Goal: Task Accomplishment & Management: Complete application form

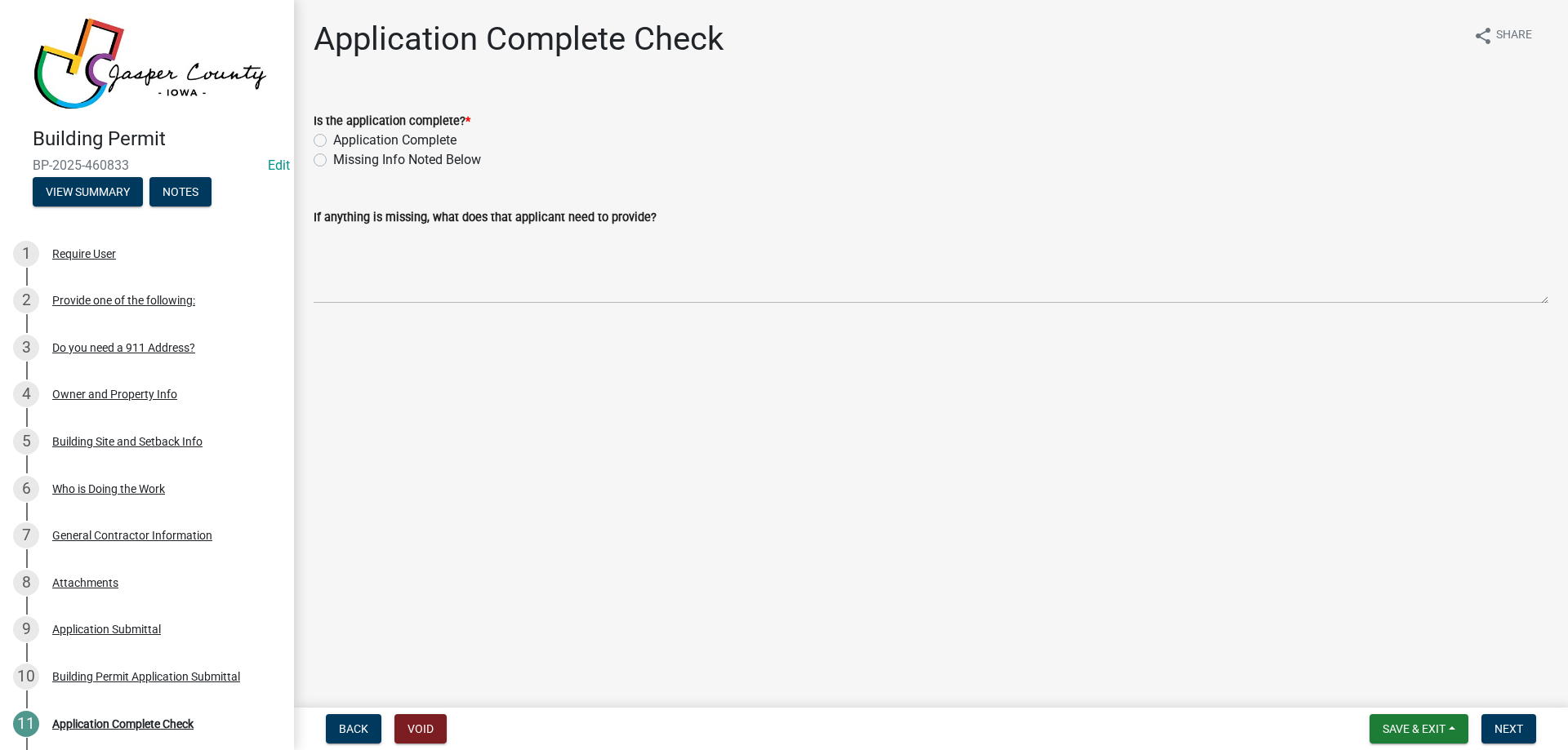
click at [380, 138] on label "Application Complete" at bounding box center [395, 141] width 124 height 20
click at [344, 138] on input "Application Complete" at bounding box center [338, 136] width 11 height 11
radio input "true"
click at [1522, 725] on span "Next" at bounding box center [1508, 729] width 28 height 13
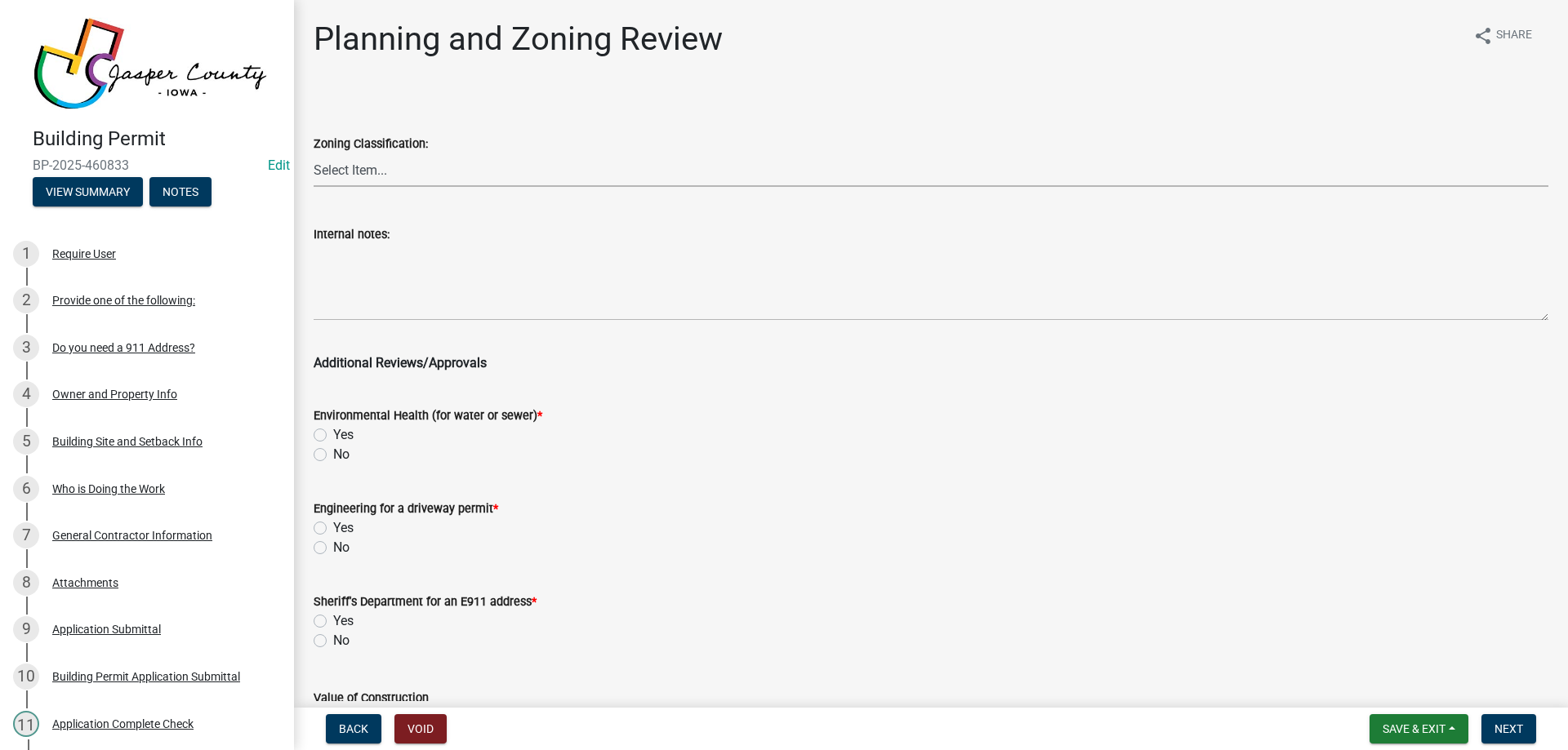
drag, startPoint x: 337, startPoint y: 158, endPoint x: 347, endPoint y: 186, distance: 29.7
click at [339, 165] on select "Select Item... A RR-5 RR-1 R-1 POS UC/MHP C I FO WHPO AO PUD Incorporated City" at bounding box center [931, 170] width 1235 height 34
click at [314, 154] on select "Select Item... A RR-5 RR-1 R-1 POS UC/MHP C I FO WHPO AO PUD Incorporated City" at bounding box center [931, 170] width 1235 height 34
select select "64604f4f-9240-453b-8307-dc288b004575"
click at [333, 453] on label "No" at bounding box center [341, 455] width 16 height 20
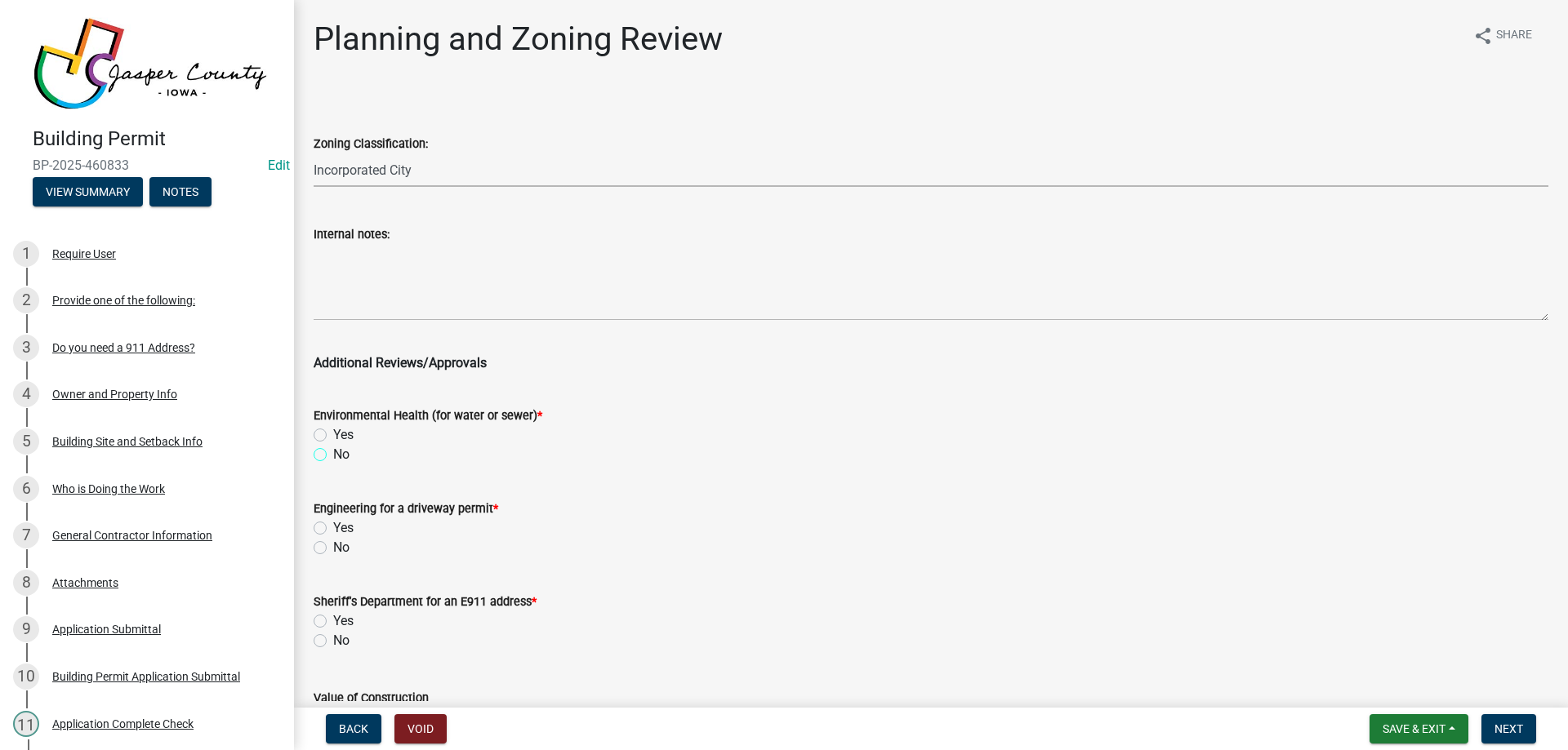
click at [333, 453] on input "No" at bounding box center [338, 450] width 11 height 11
radio input "true"
click at [333, 544] on label "No" at bounding box center [341, 548] width 16 height 20
click at [333, 544] on input "No" at bounding box center [338, 544] width 11 height 11
radio input "true"
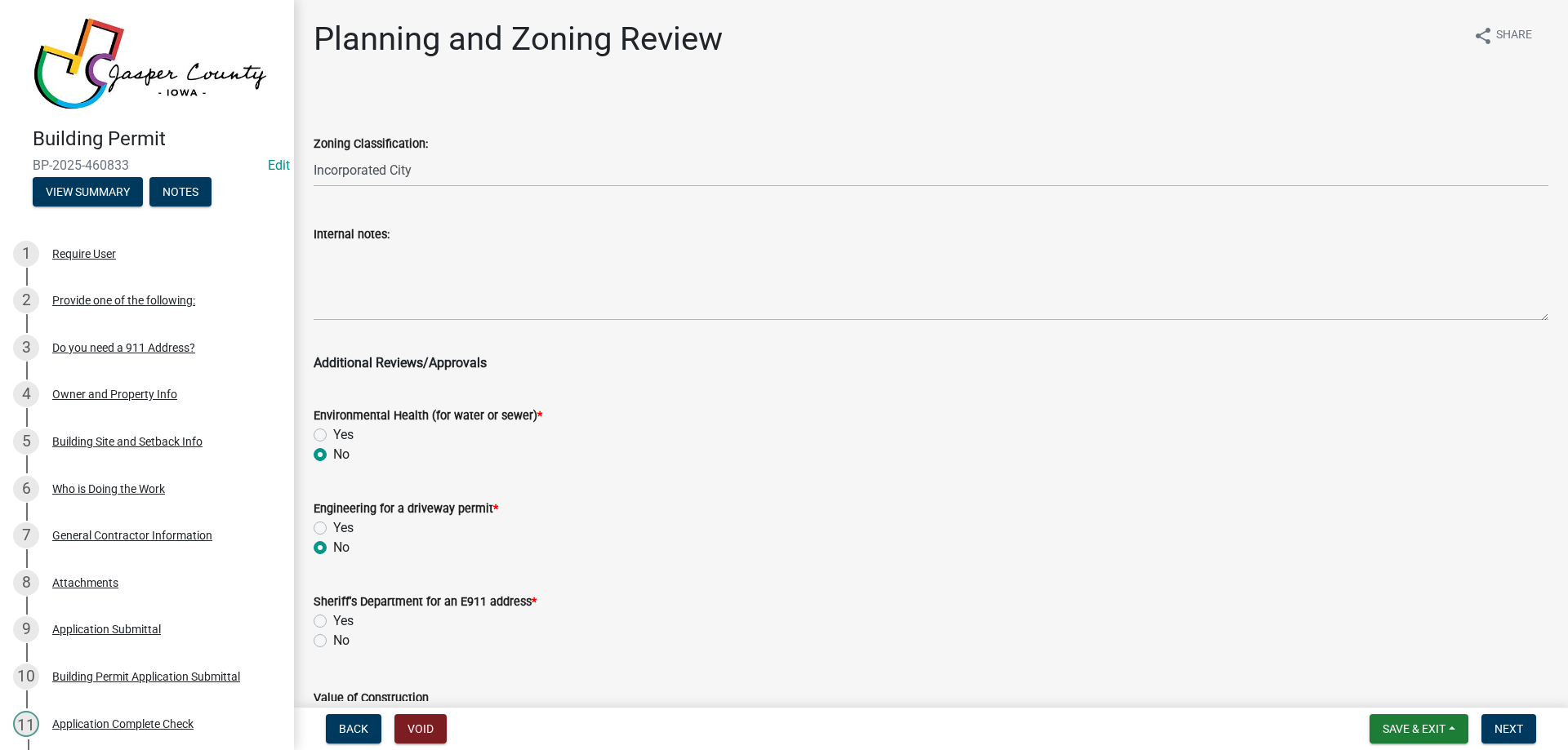
drag, startPoint x: 317, startPoint y: 638, endPoint x: 325, endPoint y: 638, distance: 8.0
click at [333, 638] on label "No" at bounding box center [341, 641] width 16 height 20
click at [333, 638] on input "No" at bounding box center [338, 636] width 11 height 11
radio input "true"
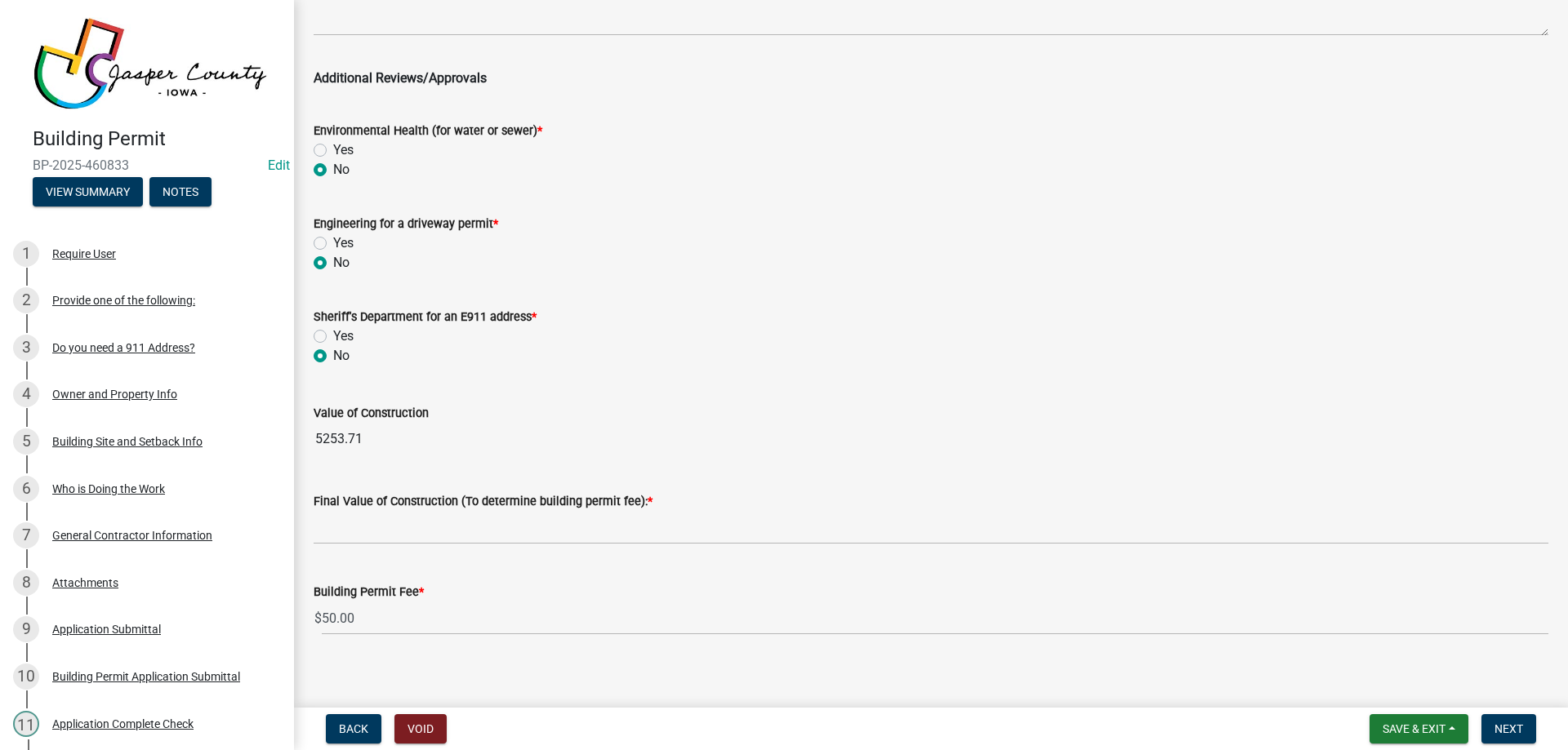
scroll to position [297, 0]
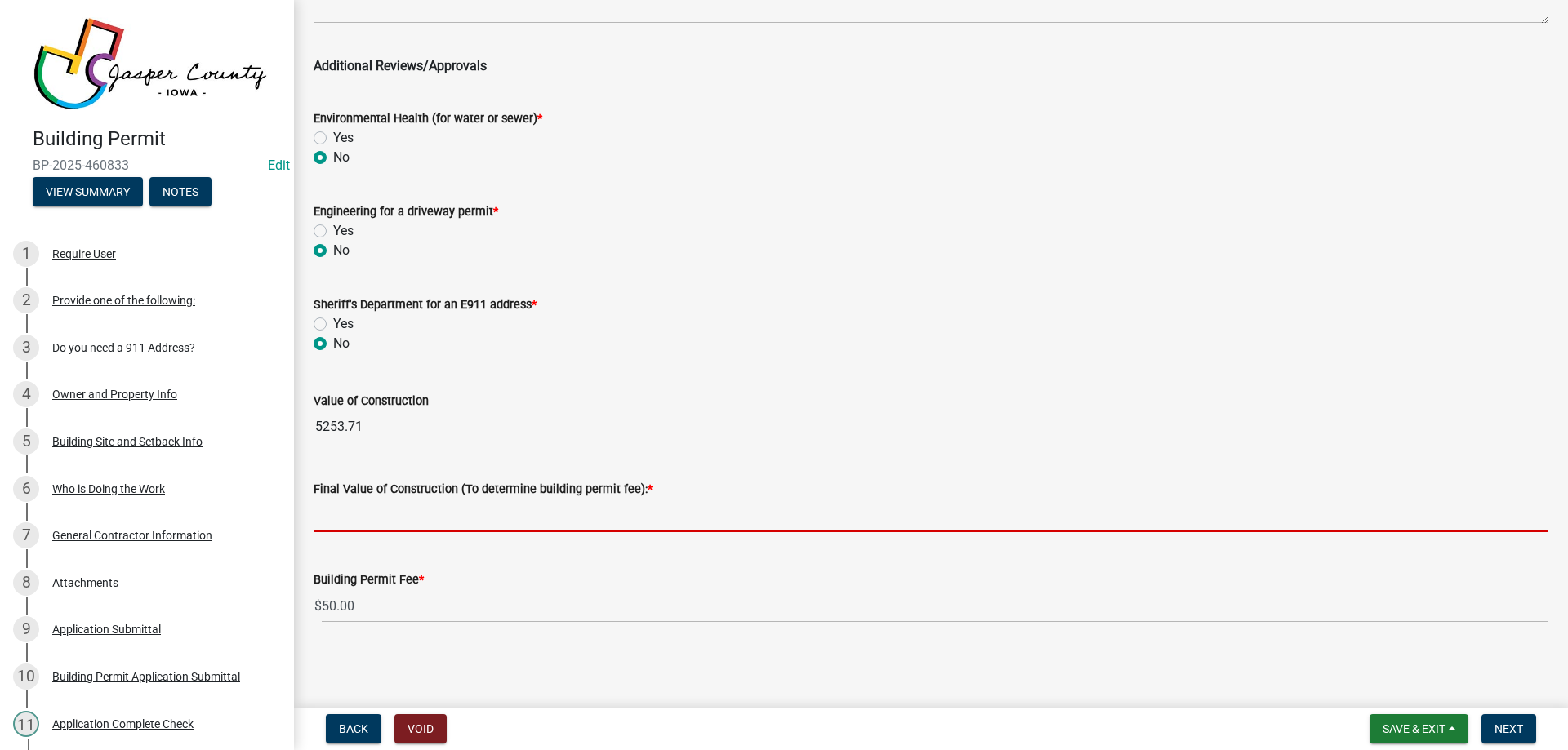
click at [412, 514] on input "text" at bounding box center [931, 515] width 1235 height 34
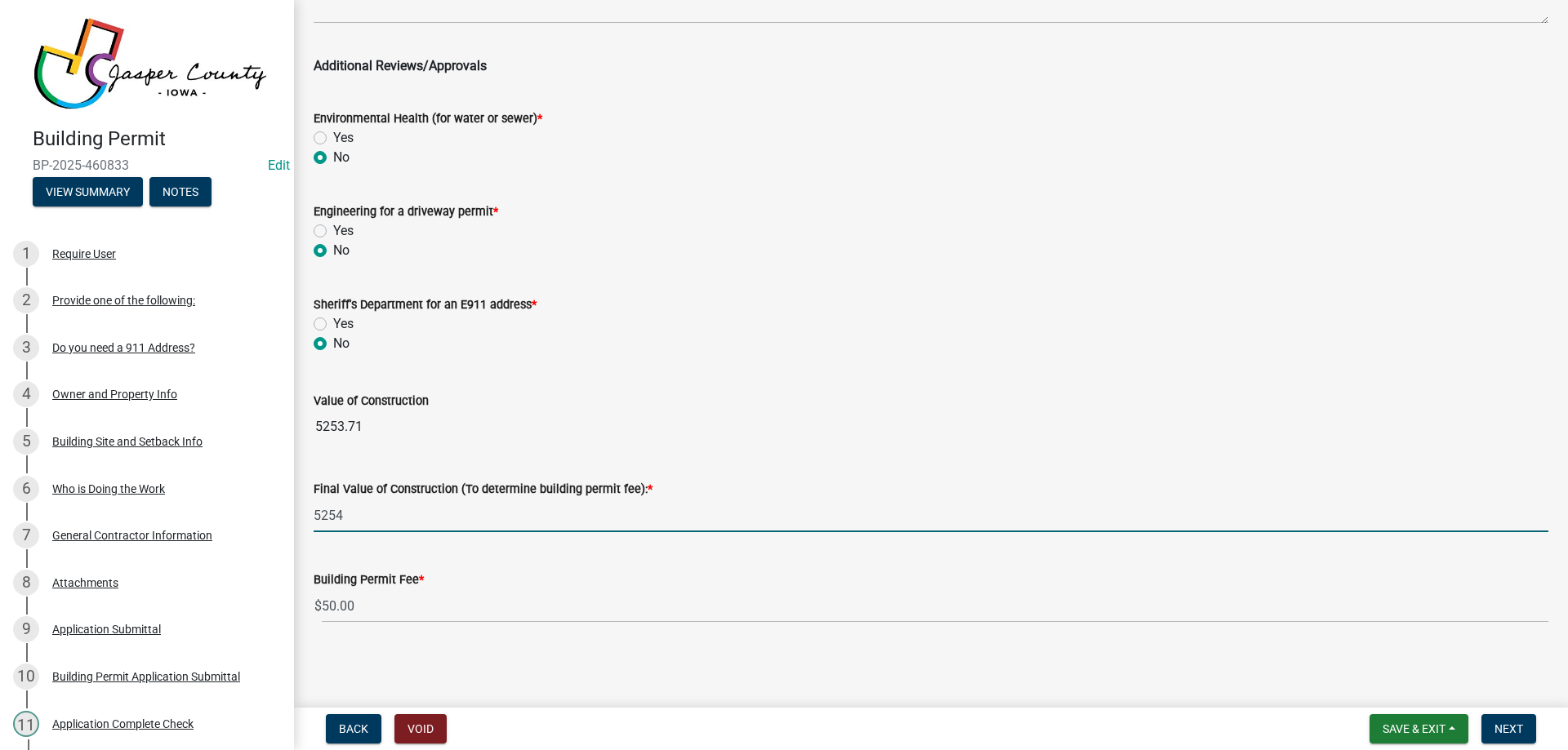
type input "5254"
click at [850, 515] on input "5254" at bounding box center [931, 515] width 1235 height 34
click at [721, 379] on wm-data-entity-input-list "Zoning Classification: Select Item... A RR-5 RR-1 R-1 POS UC/MHP C I FO WHPO AO…" at bounding box center [931, 216] width 1235 height 844
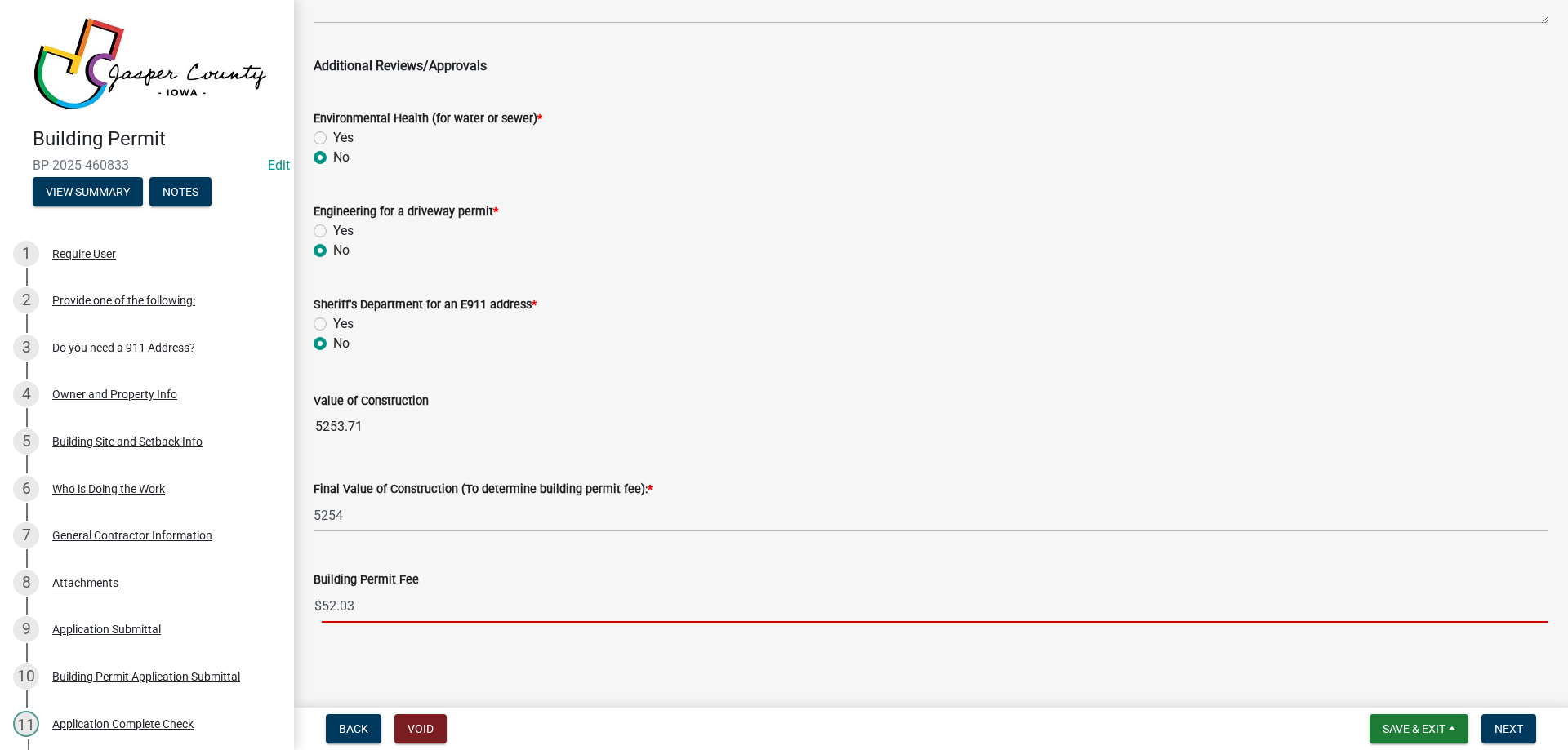
click at [464, 616] on input "52.03" at bounding box center [935, 605] width 1227 height 34
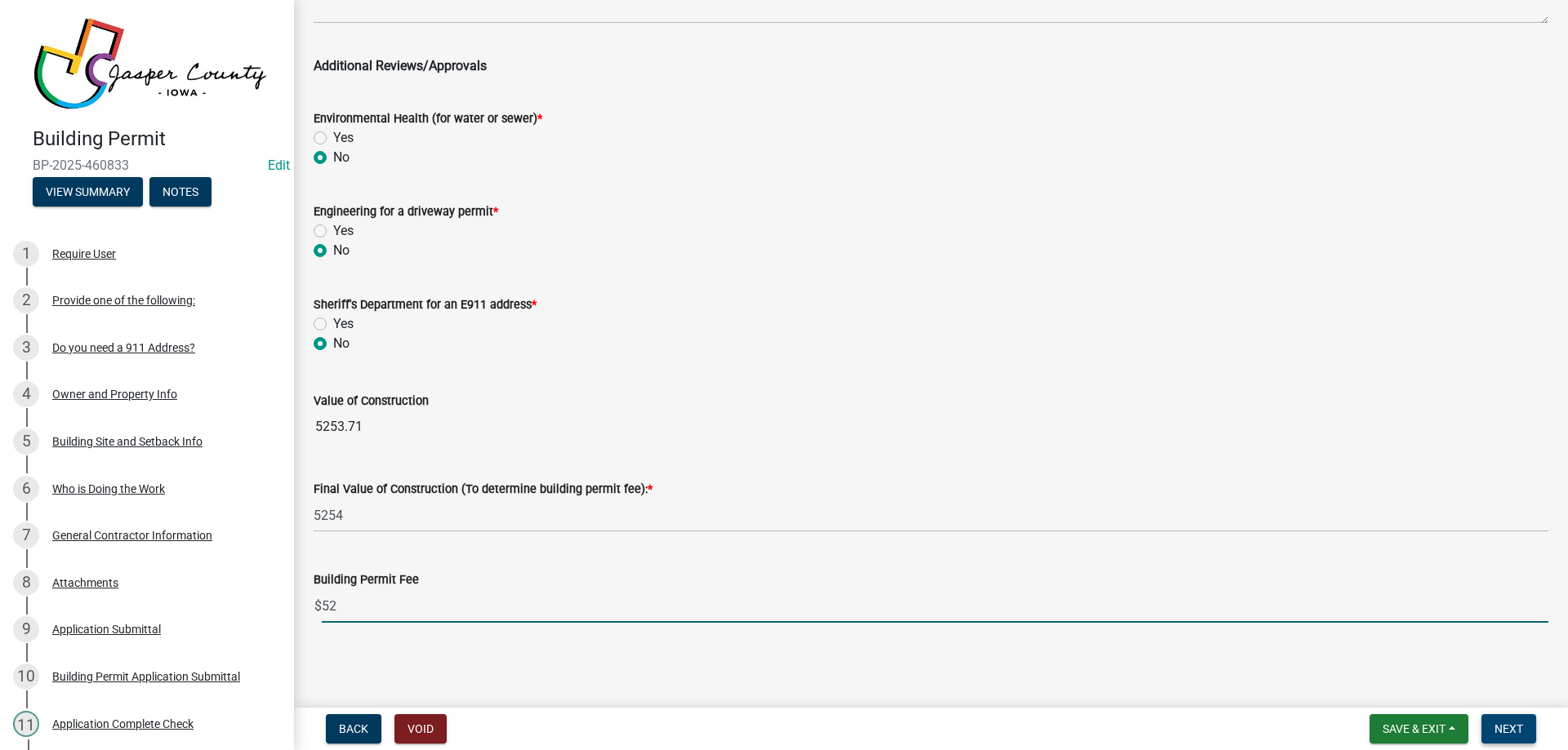
type input "52"
click at [1497, 724] on span "Next" at bounding box center [1508, 729] width 28 height 13
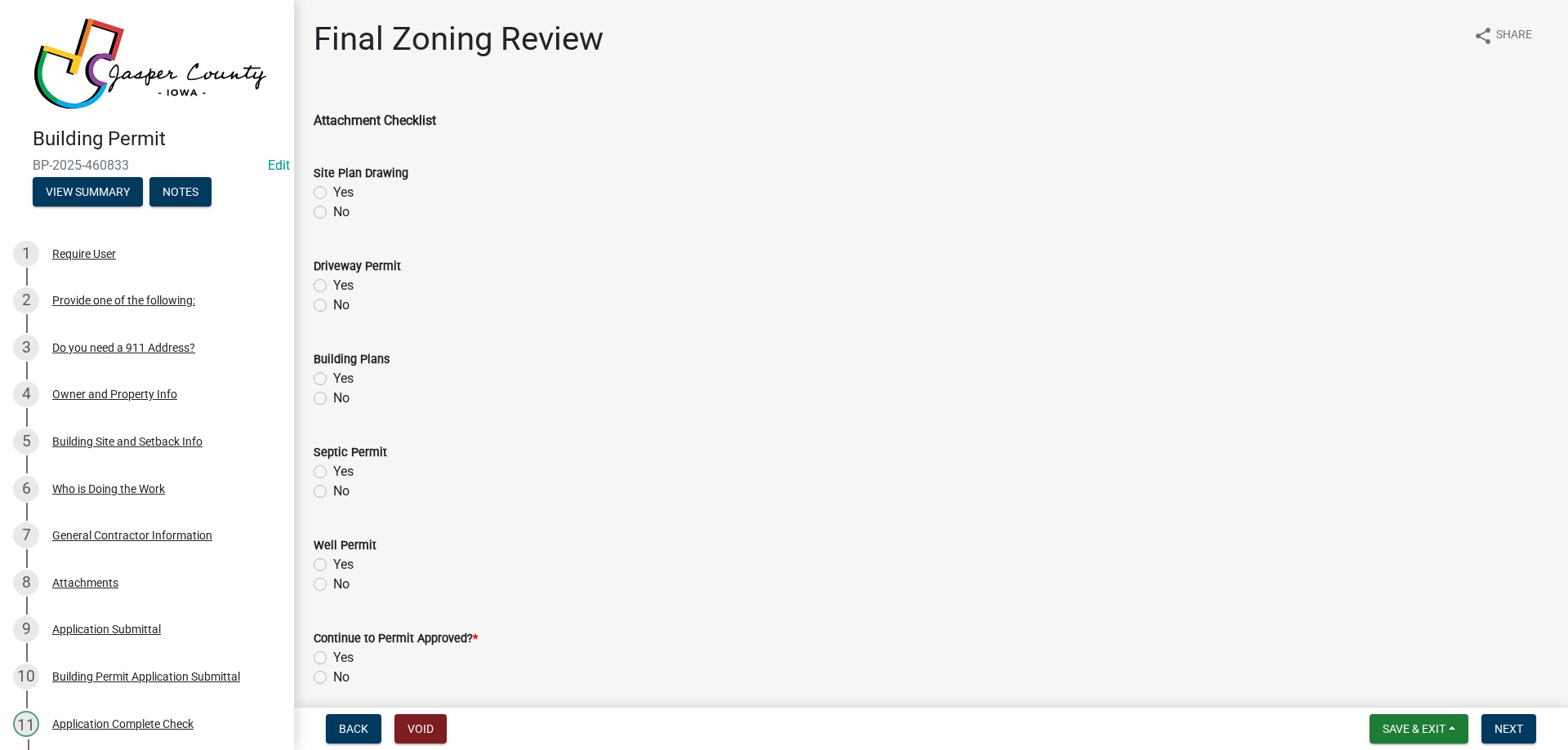
click at [333, 208] on label "No" at bounding box center [341, 213] width 16 height 20
click at [333, 208] on input "No" at bounding box center [338, 208] width 11 height 11
radio input "true"
click at [333, 306] on label "No" at bounding box center [341, 305] width 16 height 20
click at [333, 306] on input "No" at bounding box center [338, 301] width 11 height 11
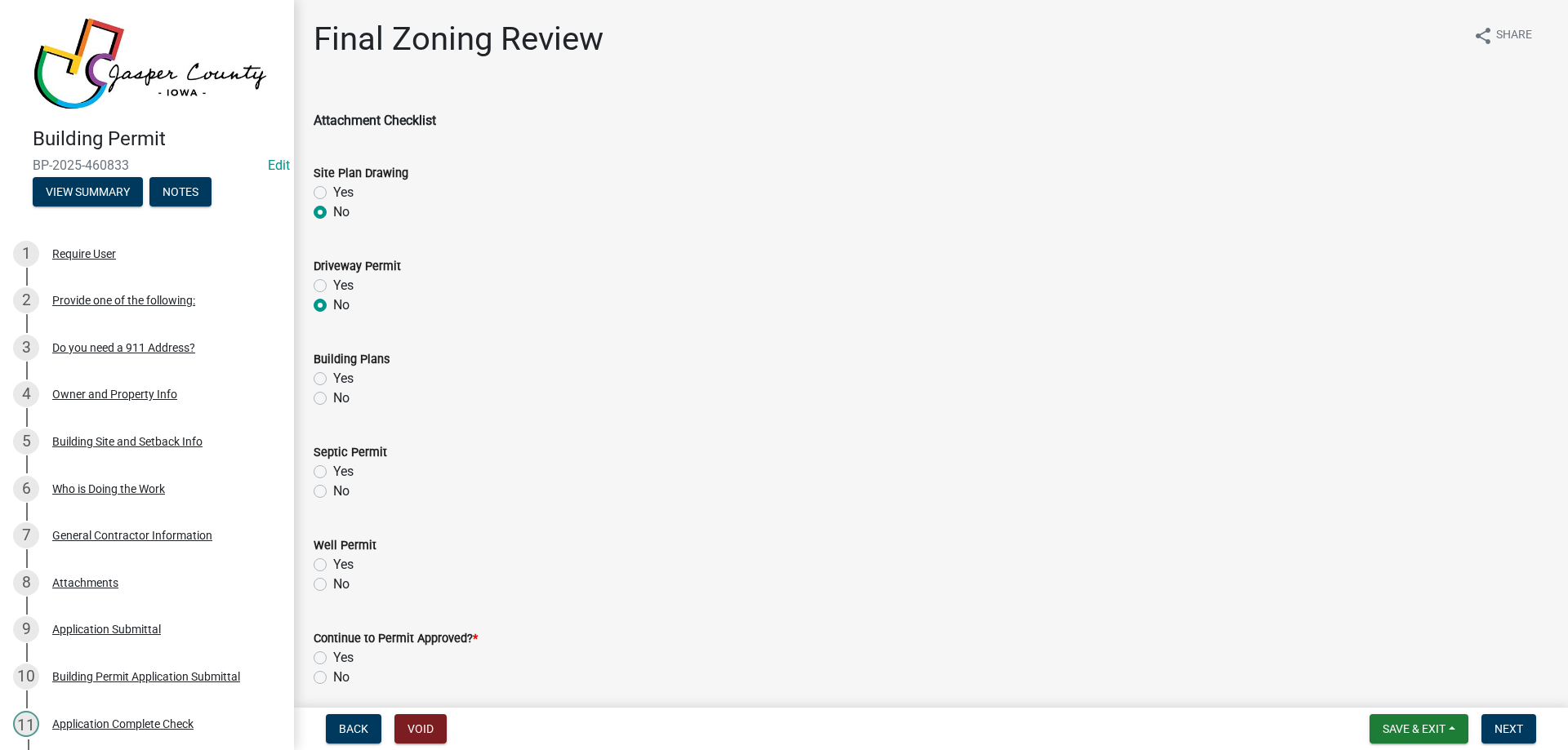
radio input "true"
drag, startPoint x: 320, startPoint y: 398, endPoint x: 319, endPoint y: 437, distance: 39.0
click at [333, 401] on label "No" at bounding box center [341, 398] width 16 height 20
click at [333, 399] on input "No" at bounding box center [338, 394] width 11 height 11
radio input "true"
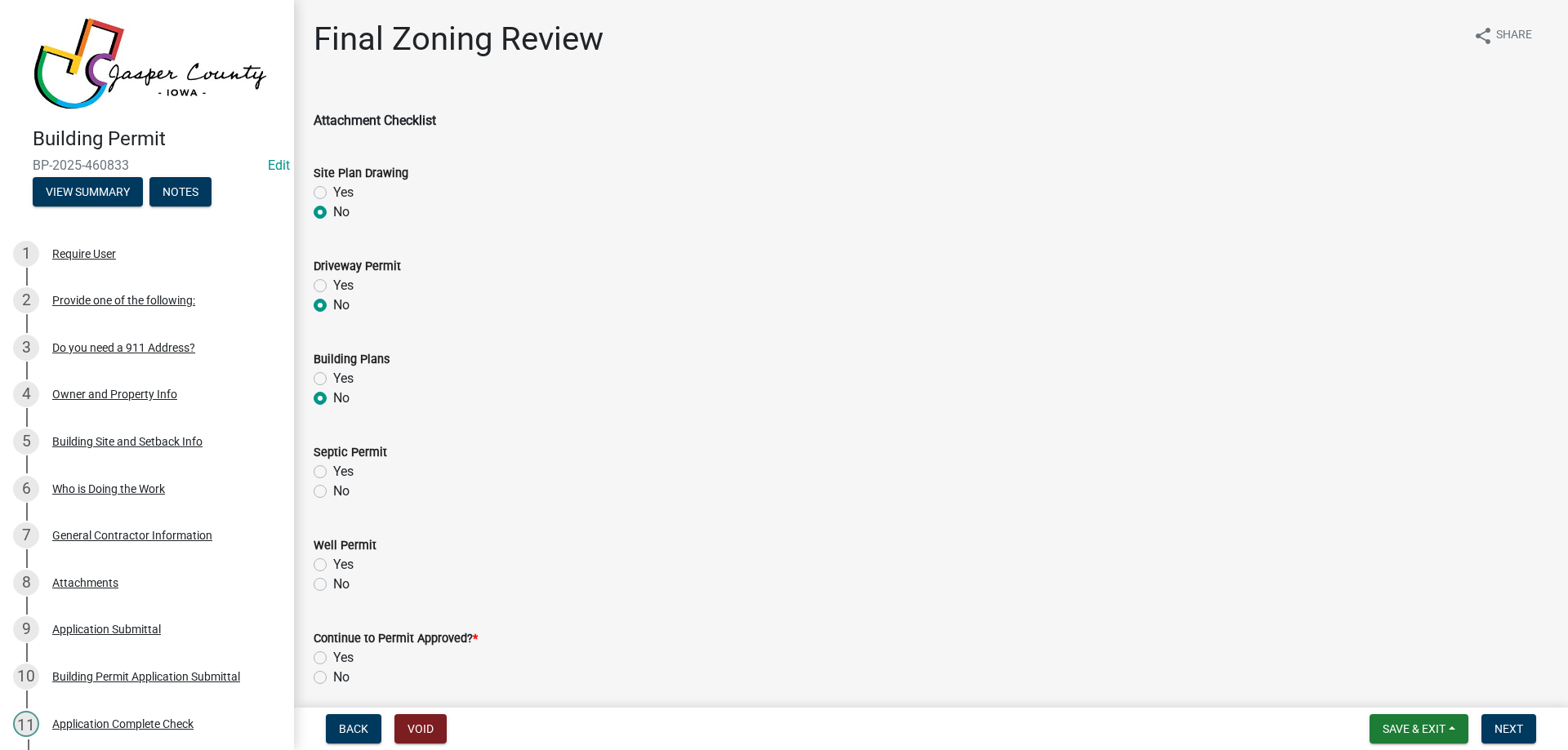
click at [333, 496] on label "No" at bounding box center [341, 492] width 16 height 20
click at [333, 492] on input "No" at bounding box center [338, 487] width 11 height 11
radio input "true"
drag, startPoint x: 322, startPoint y: 588, endPoint x: 322, endPoint y: 598, distance: 10.0
click at [322, 591] on div "No" at bounding box center [931, 585] width 1235 height 20
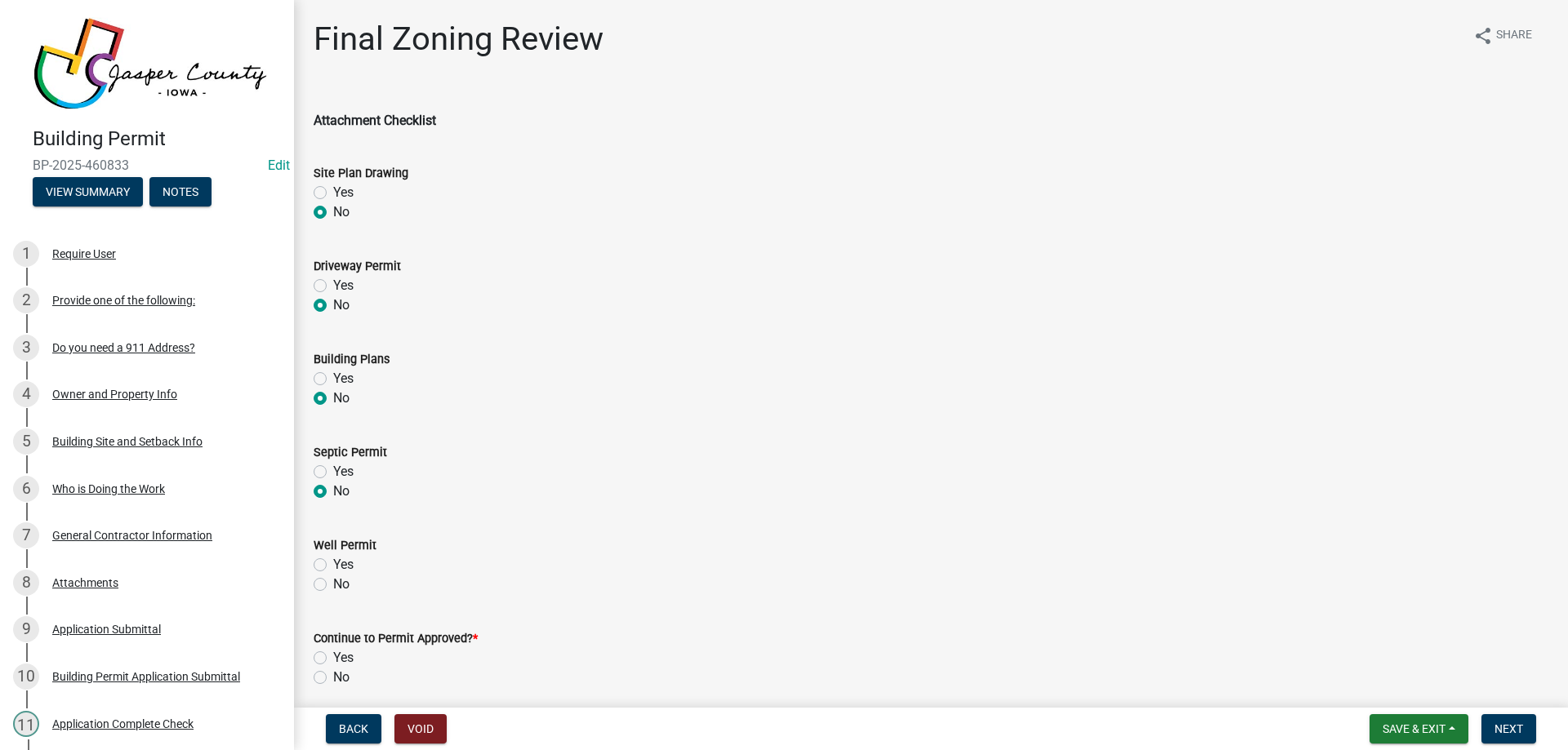
click at [333, 587] on label "No" at bounding box center [341, 585] width 16 height 20
click at [333, 585] on input "No" at bounding box center [338, 580] width 11 height 11
radio input "true"
click at [333, 662] on label "Yes" at bounding box center [343, 658] width 20 height 20
click at [333, 659] on input "Yes" at bounding box center [338, 654] width 11 height 11
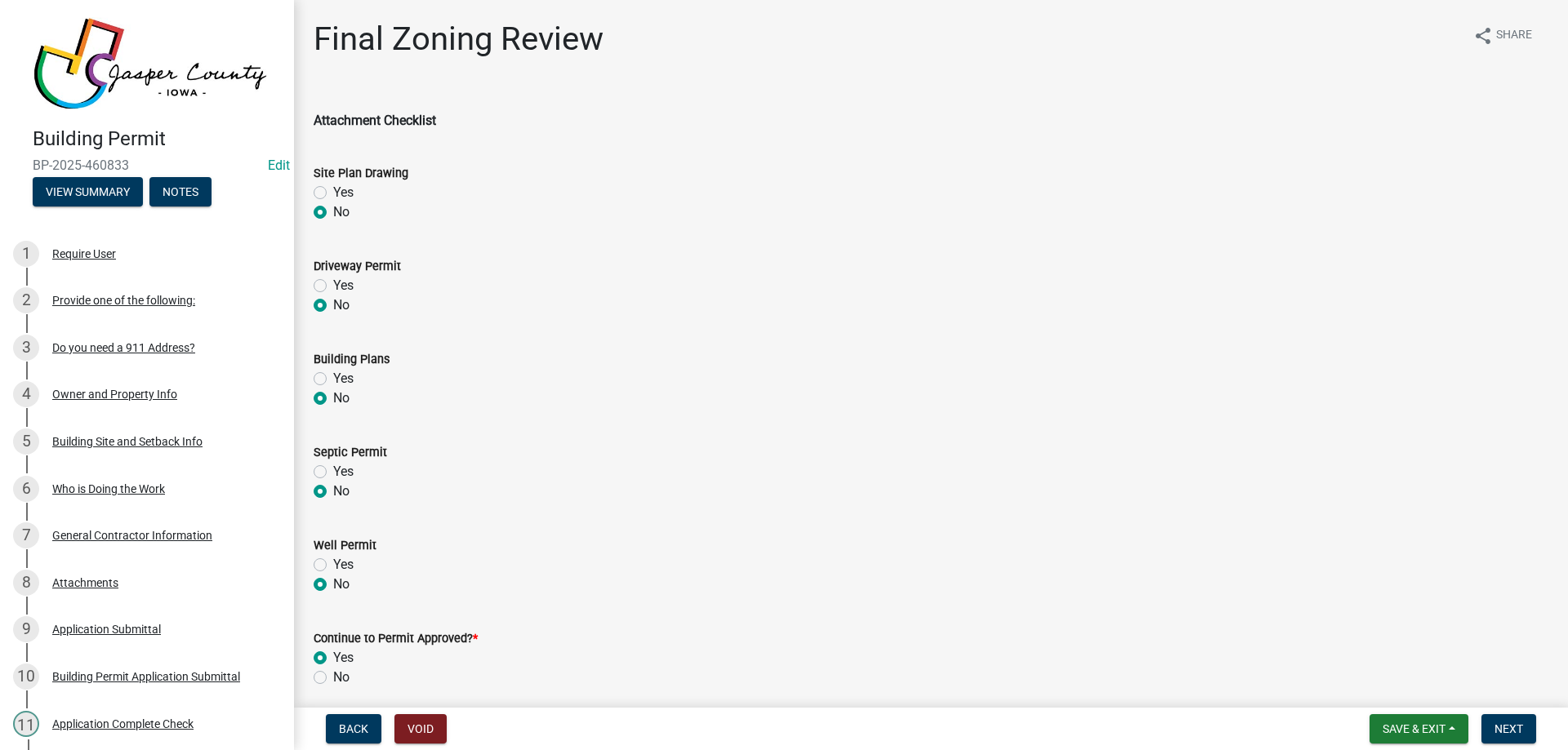
radio input "true"
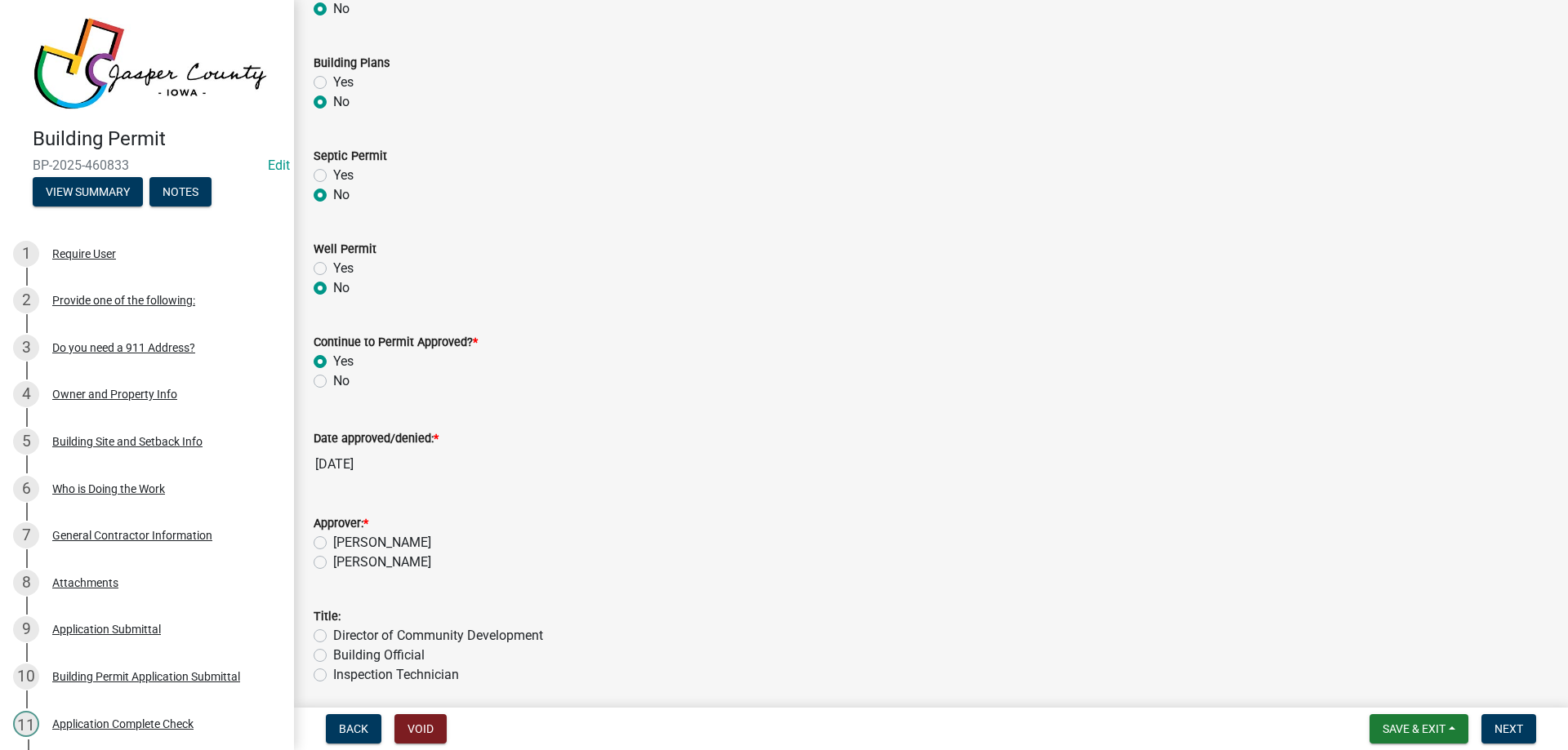
scroll to position [358, 0]
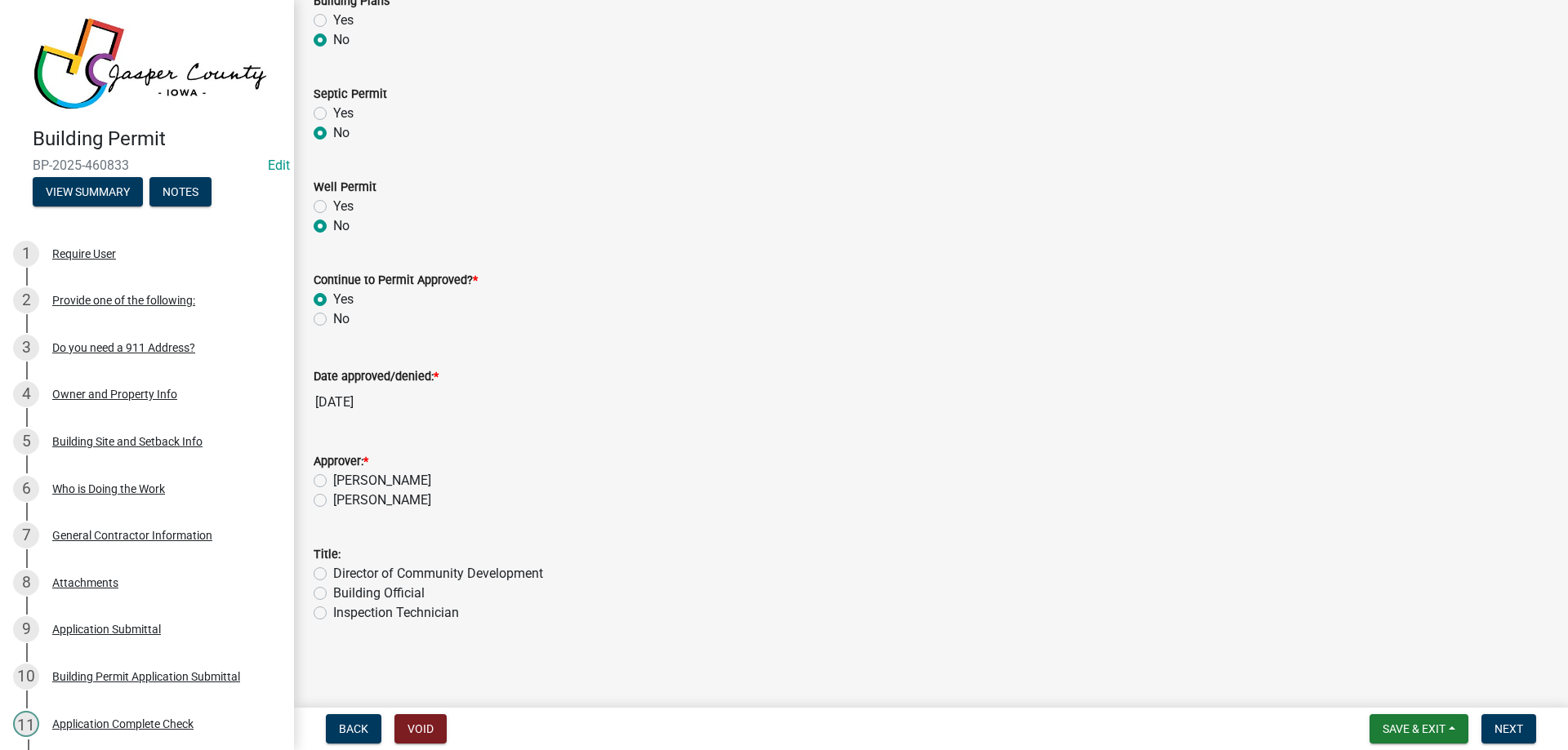
click at [333, 481] on label "[PERSON_NAME]" at bounding box center [382, 481] width 98 height 20
click at [333, 481] on input "[PERSON_NAME]" at bounding box center [338, 476] width 11 height 11
radio input "true"
click at [333, 590] on label "Building Official" at bounding box center [378, 594] width 92 height 20
click at [333, 590] on input "Building Official" at bounding box center [338, 589] width 11 height 11
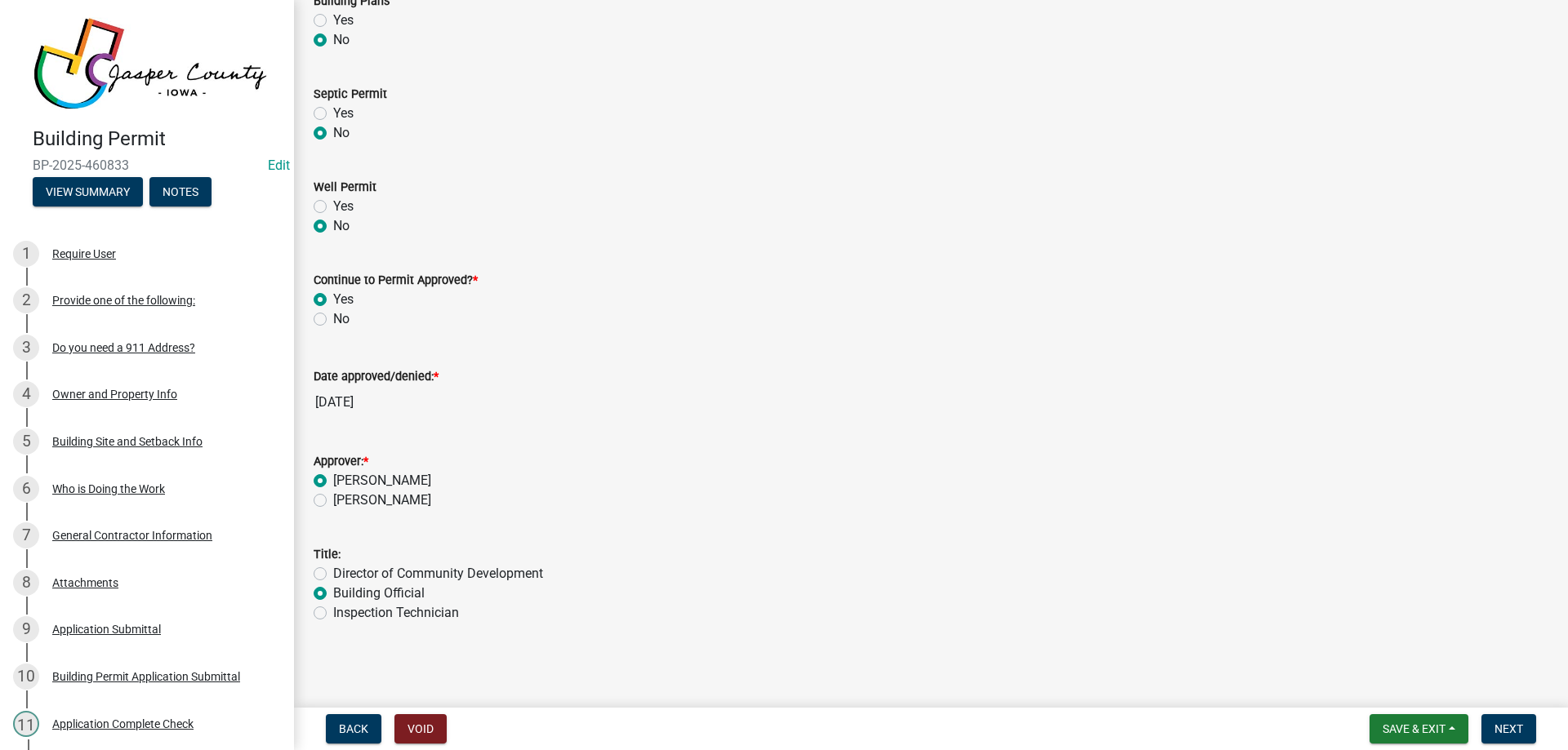
radio input "true"
click at [1505, 732] on span "Next" at bounding box center [1508, 729] width 28 height 13
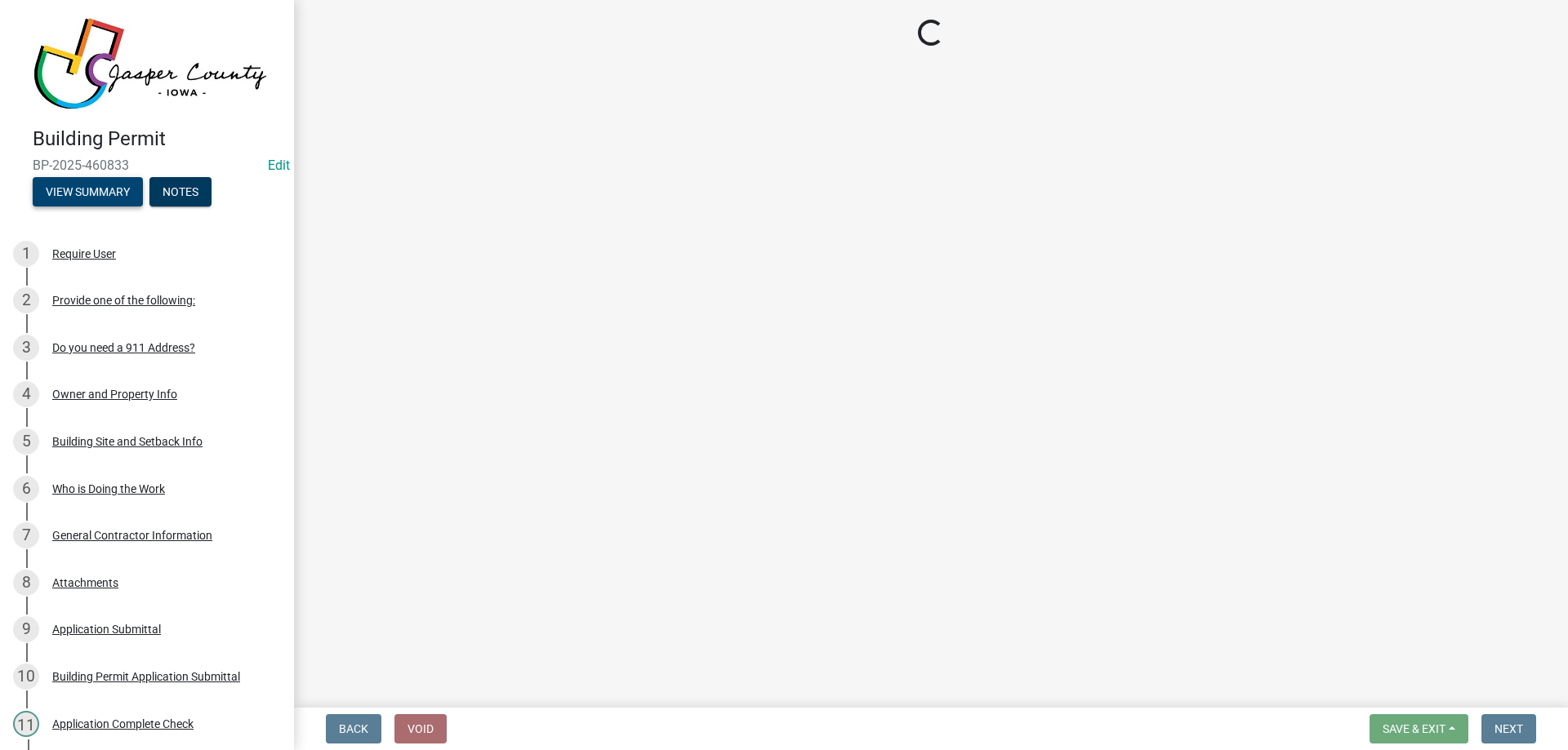
select select "3: 3"
